Goal: Check status: Check status

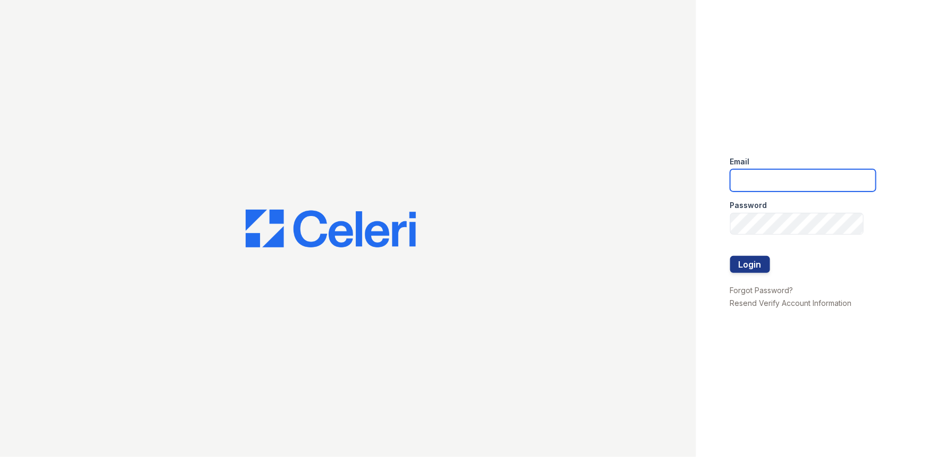
click at [779, 175] on input "email" at bounding box center [803, 180] width 146 height 22
type input "[PERSON_NAME][EMAIL_ADDRESS][PERSON_NAME][DOMAIN_NAME]"
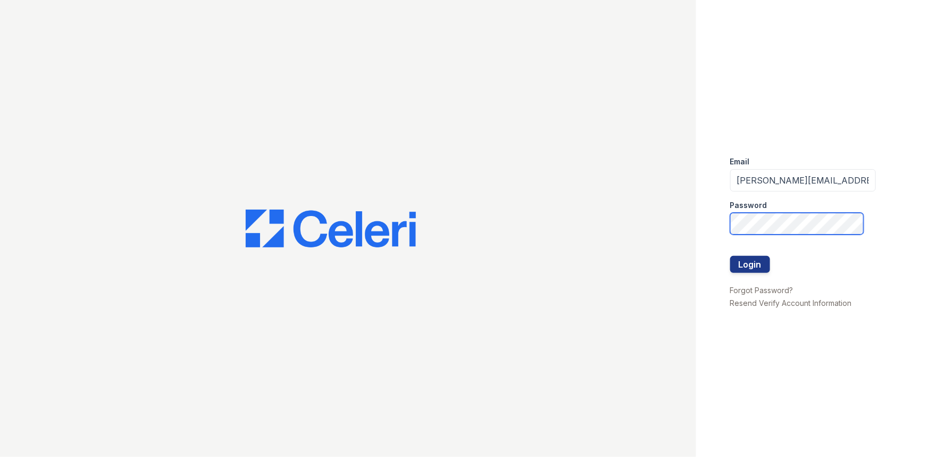
click at [730, 256] on button "Login" at bounding box center [750, 264] width 40 height 17
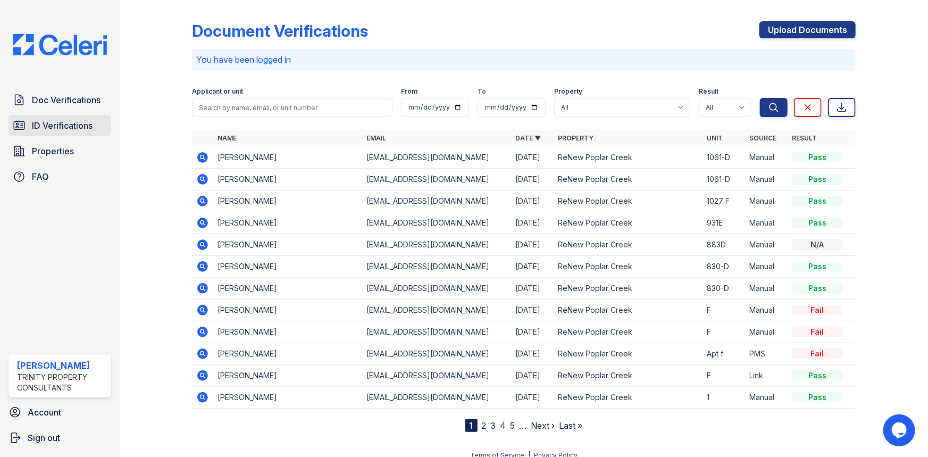
click at [87, 127] on span "ID Verifications" at bounding box center [62, 125] width 61 height 13
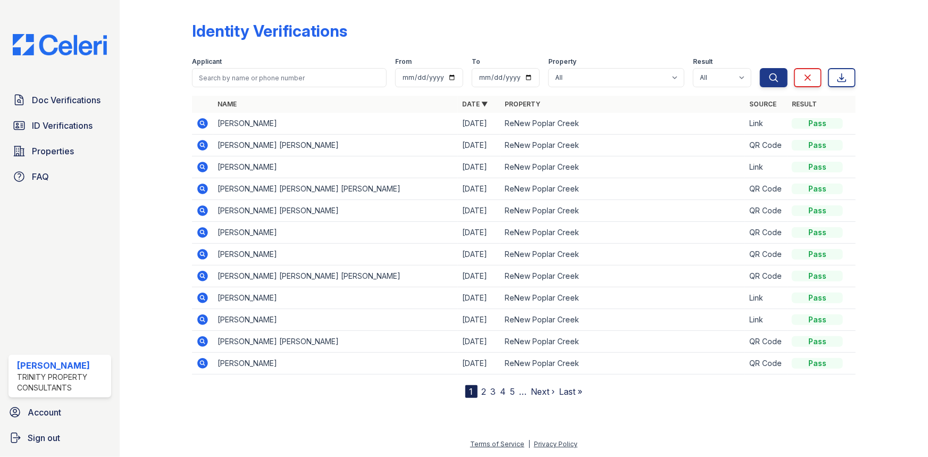
click at [199, 129] on icon at bounding box center [202, 123] width 13 height 13
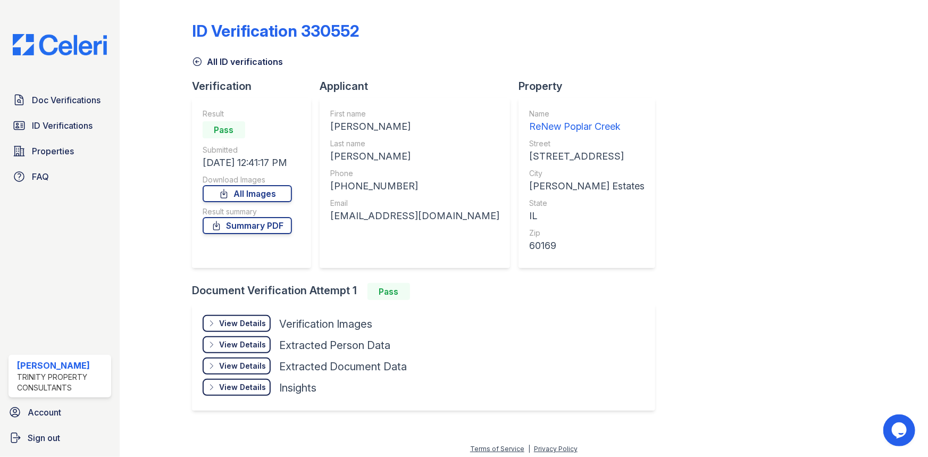
click at [256, 322] on div "View Details" at bounding box center [242, 323] width 47 height 11
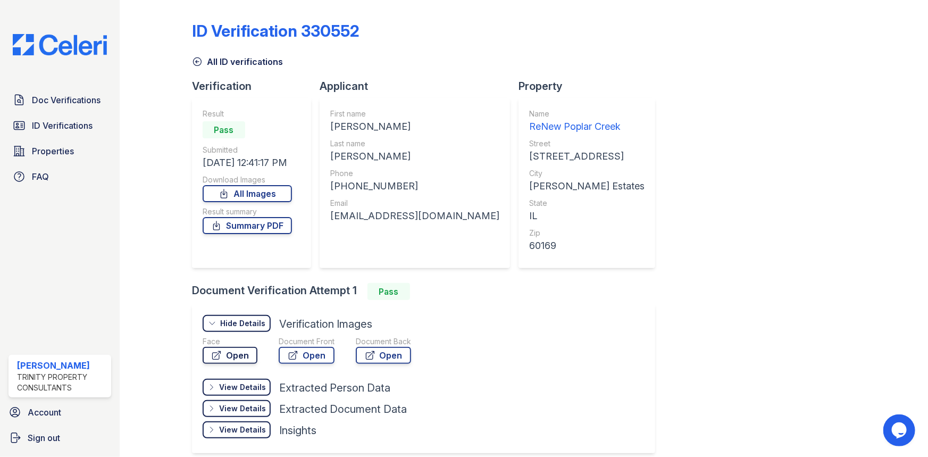
click at [240, 349] on link "Open" at bounding box center [230, 355] width 55 height 17
click at [43, 101] on span "Doc Verifications" at bounding box center [66, 100] width 69 height 13
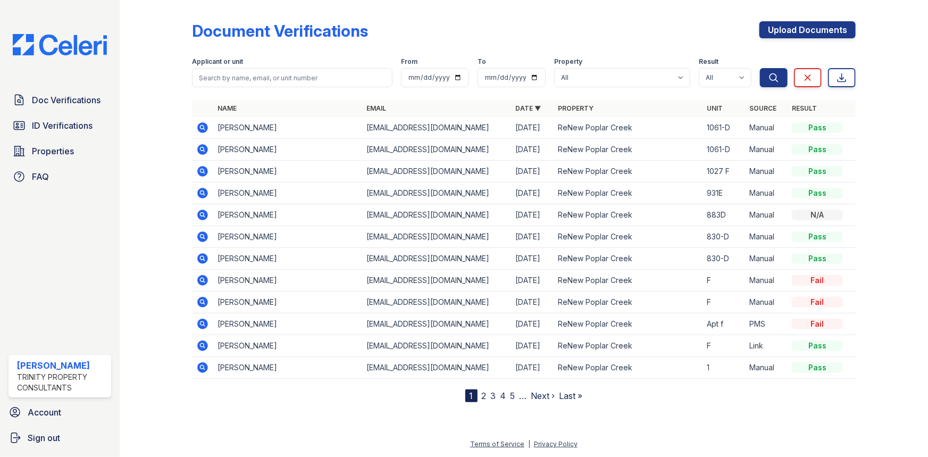
click at [201, 148] on icon at bounding box center [202, 149] width 13 height 13
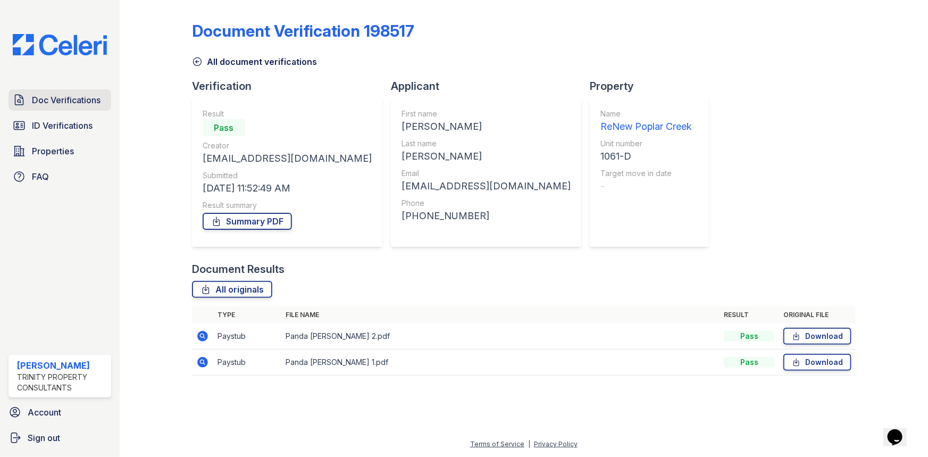
click at [62, 106] on link "Doc Verifications" at bounding box center [60, 99] width 103 height 21
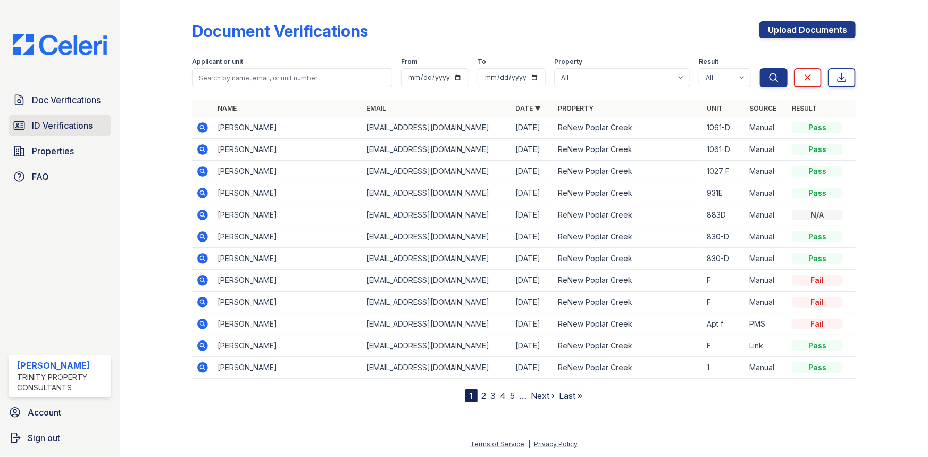
click at [61, 136] on link "ID Verifications" at bounding box center [60, 125] width 103 height 21
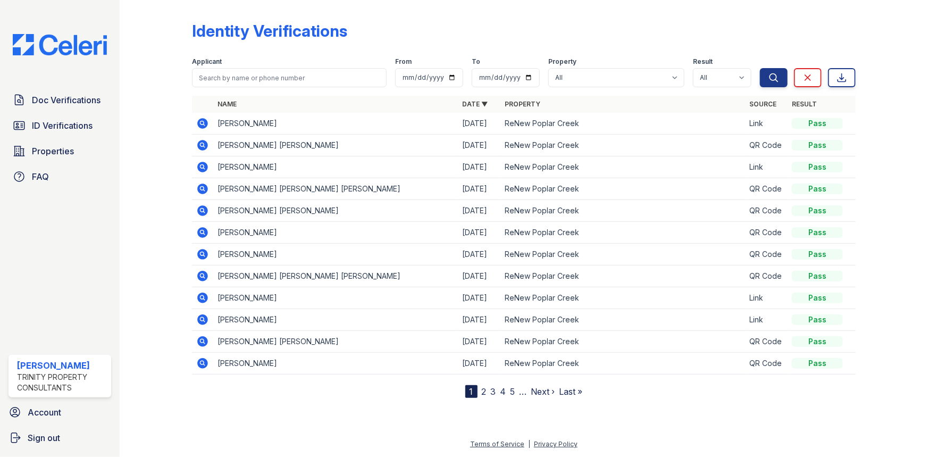
click at [199, 168] on icon at bounding box center [202, 167] width 11 height 11
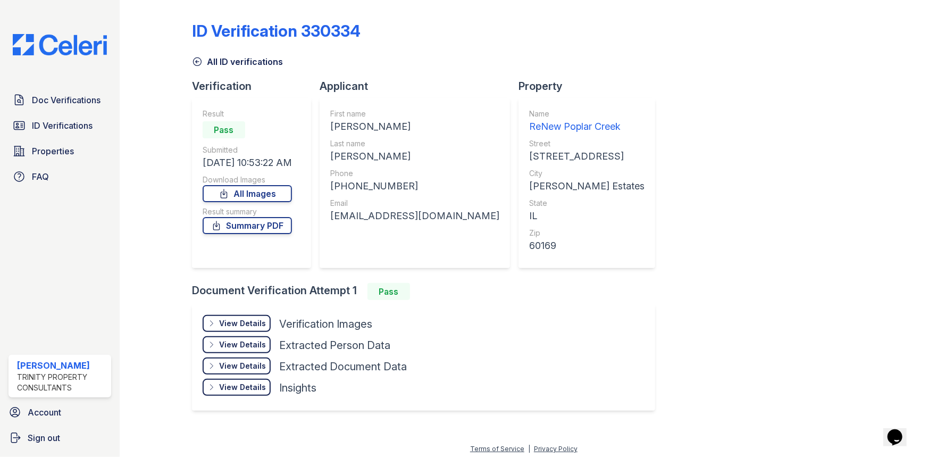
click at [249, 324] on div "View Details" at bounding box center [242, 323] width 47 height 11
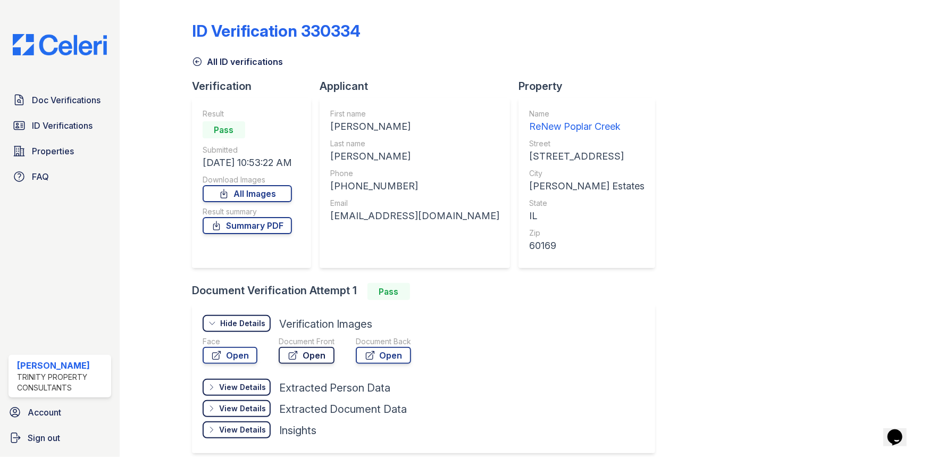
click at [329, 352] on link "Open" at bounding box center [307, 355] width 56 height 17
